Goal: Obtain resource: Obtain resource

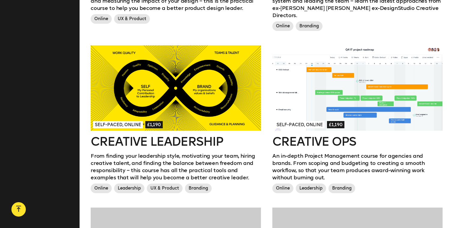
scroll to position [480, 0]
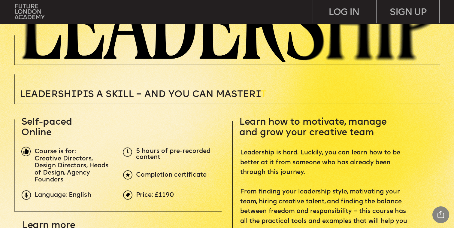
scroll to position [197, 0]
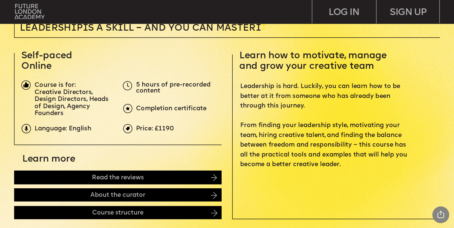
click at [272, 103] on p "Leadership is hard. Luckily, you can learn how to be better at it from someone …" at bounding box center [325, 126] width 170 height 88
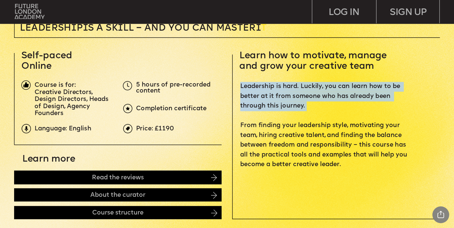
click at [272, 103] on p "Leadership is hard. Luckily, you can learn how to be better at it from someone …" at bounding box center [325, 126] width 170 height 88
click at [338, 105] on p "Leadership is hard. Luckily, you can learn how to be better at it from someone …" at bounding box center [325, 126] width 170 height 88
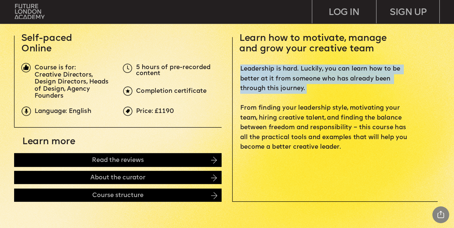
scroll to position [236, 0]
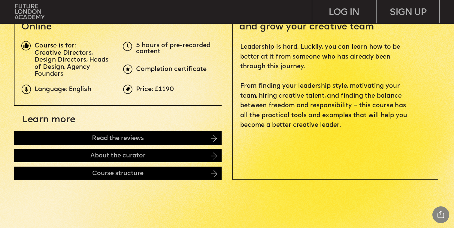
click at [331, 111] on p "Leadership is hard. Luckily, you can learn how to be better at it from someone …" at bounding box center [325, 87] width 170 height 88
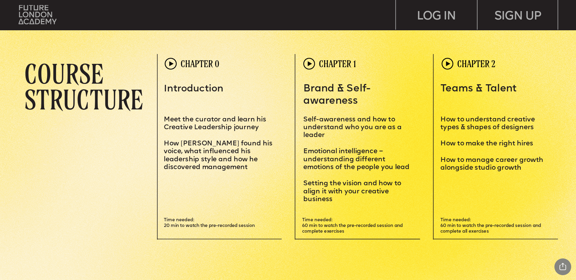
scroll to position [1674, 0]
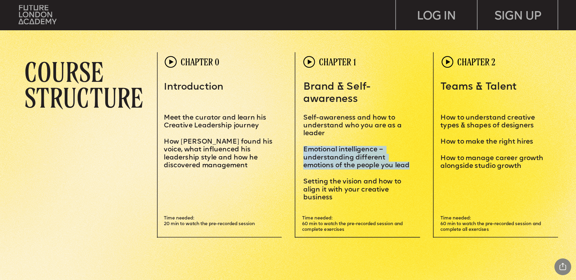
drag, startPoint x: 305, startPoint y: 150, endPoint x: 409, endPoint y: 164, distance: 105.0
click at [409, 164] on span "Emotional intelligence – understanding different emotions of the people you lead" at bounding box center [356, 158] width 106 height 23
copy span "Emotional intelligence – understanding different emotions of the people you lead"
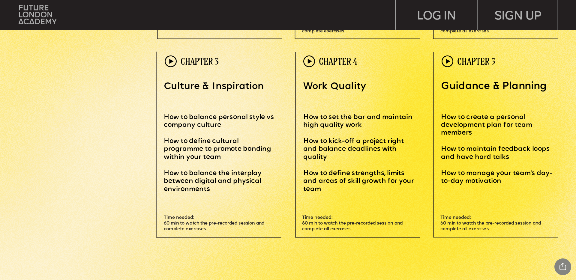
scroll to position [1875, 0]
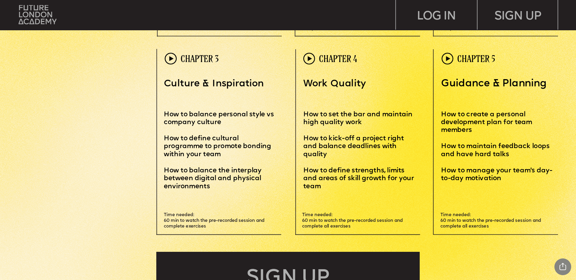
click at [333, 115] on span "How to set the bar and maintain high quality work" at bounding box center [358, 118] width 111 height 15
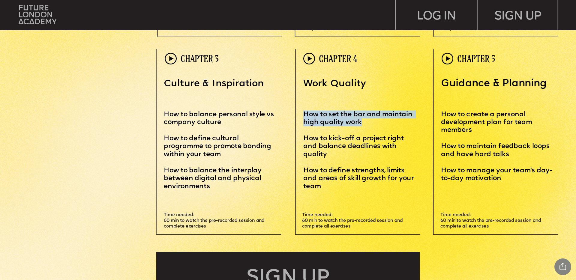
click at [333, 115] on span "How to set the bar and maintain high quality work" at bounding box center [358, 118] width 111 height 15
copy span "How to set the bar and maintain high quality work"
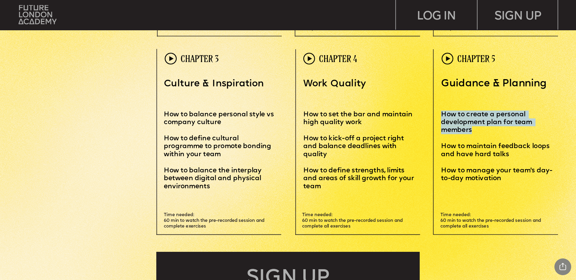
drag, startPoint x: 477, startPoint y: 132, endPoint x: 443, endPoint y: 116, distance: 38.0
click at [443, 116] on p "How to create a personal development plan for team members" at bounding box center [500, 123] width 118 height 40
copy span "How to create a personal development plan for team members"
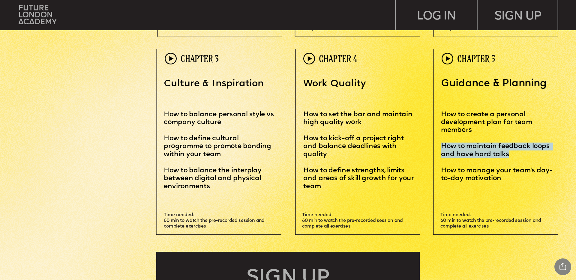
drag, startPoint x: 516, startPoint y: 156, endPoint x: 442, endPoint y: 147, distance: 74.6
click at [442, 147] on p "How to maintain feedback loops and have hard talks" at bounding box center [500, 155] width 118 height 24
copy span "How to maintain feedback loops and have hard talks"
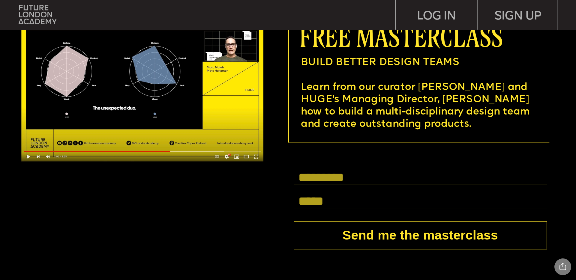
scroll to position [2227, 0]
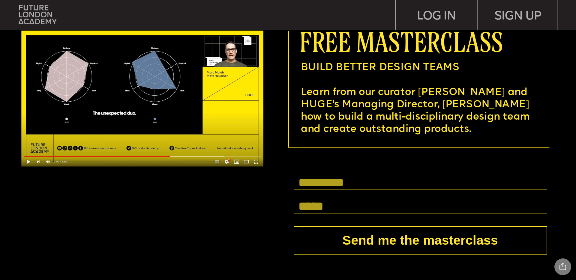
click at [314, 182] on input "text" at bounding box center [420, 183] width 253 height 14
type input "**********"
click at [408, 205] on input "text" at bounding box center [420, 207] width 253 height 14
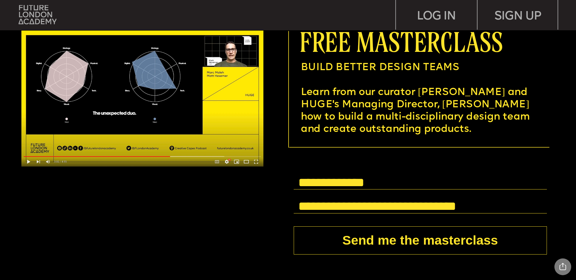
type input "**********"
click at [453, 227] on button "Send me the masterclass" at bounding box center [420, 241] width 253 height 28
